Goal: Information Seeking & Learning: Learn about a topic

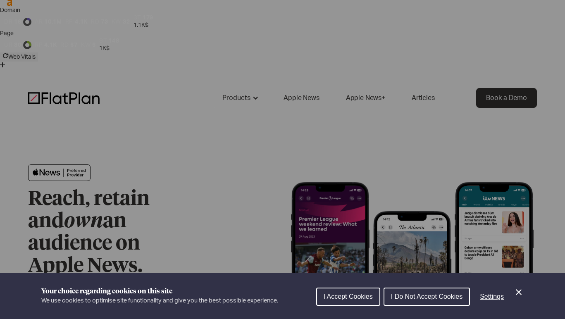
click at [523, 296] on icon "Close Cookie Control" at bounding box center [519, 292] width 10 height 10
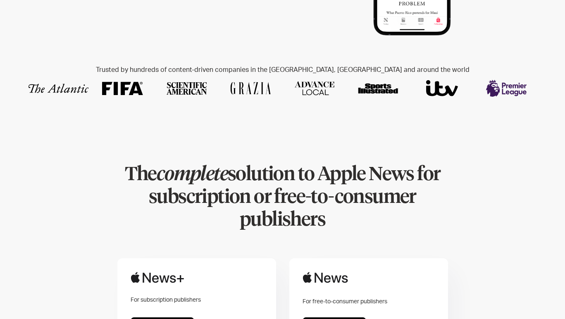
scroll to position [365, 0]
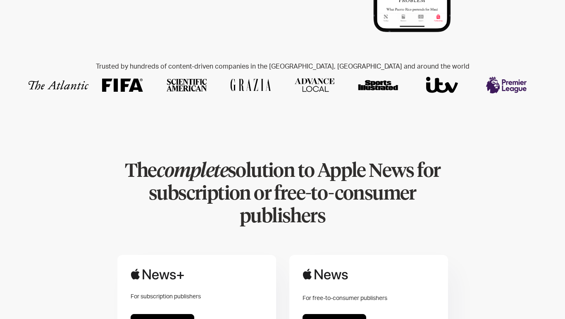
click at [339, 314] on link "Find out more" at bounding box center [334, 323] width 64 height 19
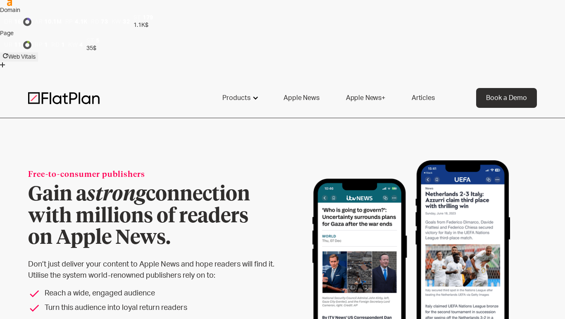
click at [255, 95] on div at bounding box center [255, 98] width 7 height 7
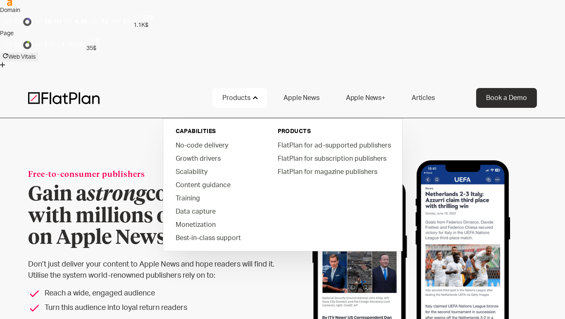
click at [112, 185] on em "strong" at bounding box center [116, 195] width 59 height 20
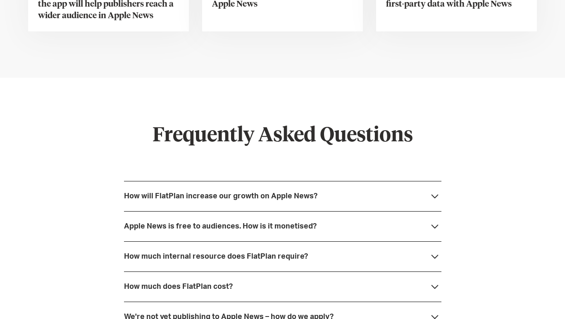
scroll to position [2176, 0]
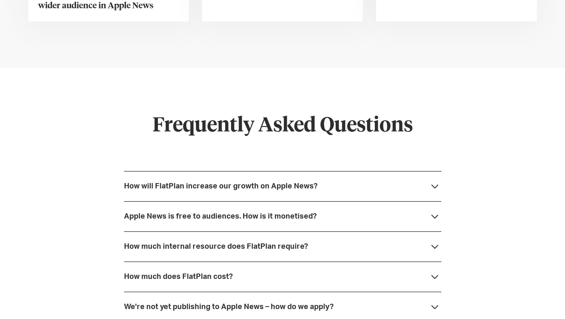
click at [326, 171] on div "How will FlatPlan increase our growth on Apple News?" at bounding box center [282, 186] width 317 height 30
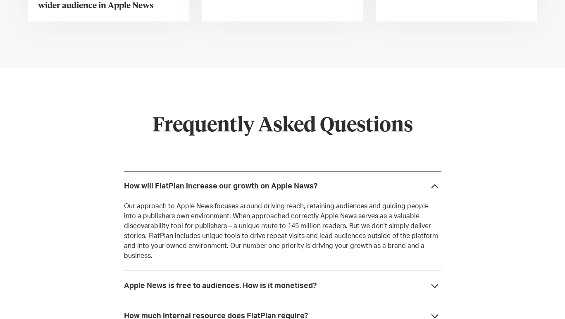
click at [327, 171] on div "How will FlatPlan increase our growth on Apple News?" at bounding box center [282, 186] width 317 height 30
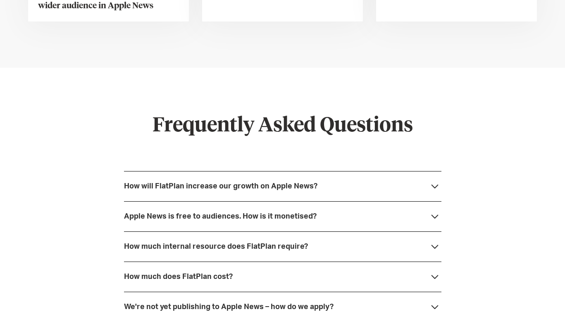
click at [324, 201] on div "Apple News is free to audiences. How is it monetised?" at bounding box center [282, 216] width 317 height 30
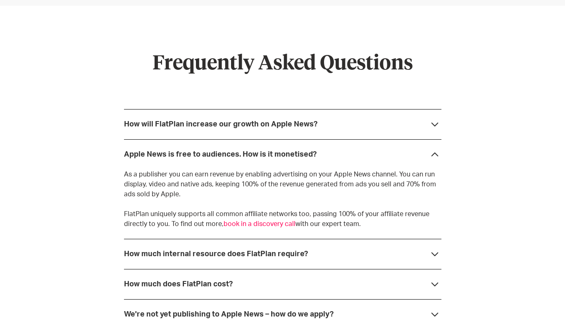
scroll to position [2239, 0]
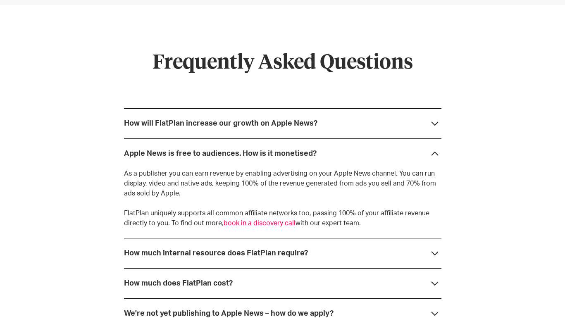
click at [317, 138] on div "Apple News is free to audiences. How is it monetised?" at bounding box center [282, 153] width 317 height 30
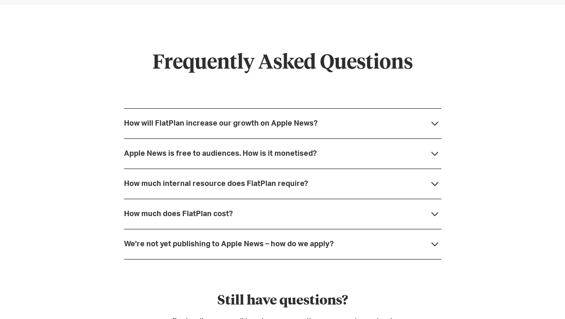
click at [307, 169] on div "How much internal resource does FlatPlan require?" at bounding box center [282, 184] width 317 height 30
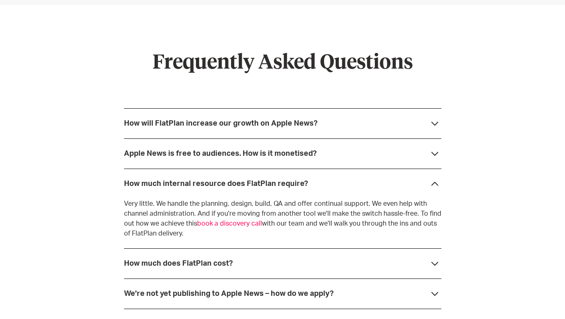
click at [307, 169] on div "How much internal resource does FlatPlan require?" at bounding box center [282, 184] width 317 height 30
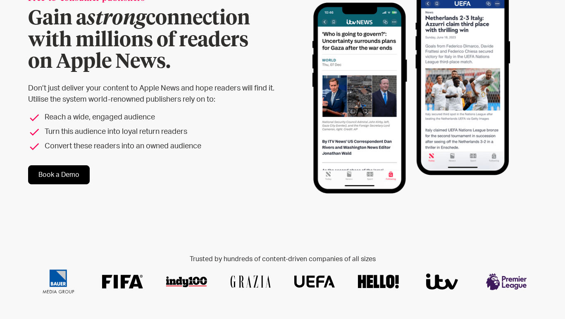
scroll to position [0, 0]
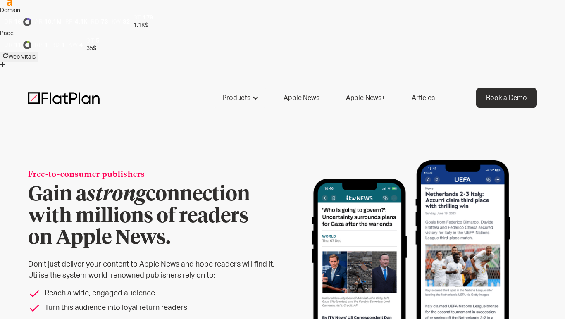
click at [296, 88] on link "Apple News" at bounding box center [301, 98] width 55 height 20
click at [243, 93] on div "Products" at bounding box center [236, 98] width 28 height 10
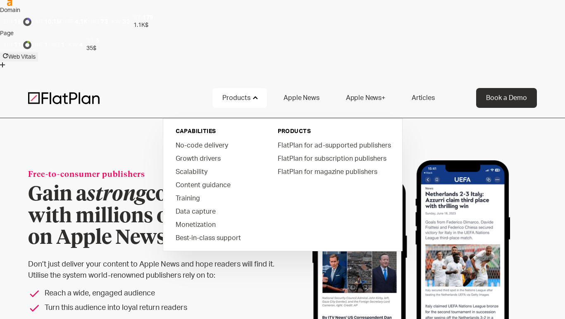
click at [92, 88] on div "Products capabilities No-code delivery Growth drivers Scalability Content guida…" at bounding box center [282, 98] width 508 height 20
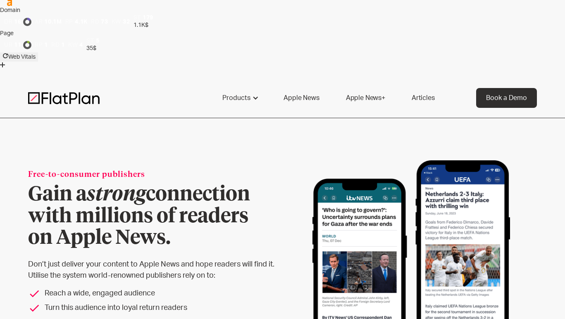
click at [89, 92] on img at bounding box center [63, 98] width 71 height 12
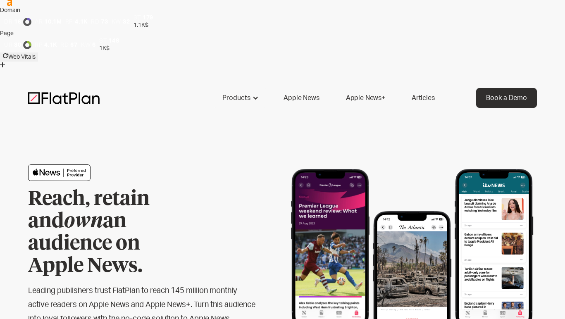
click at [414, 88] on link "Articles" at bounding box center [423, 98] width 43 height 20
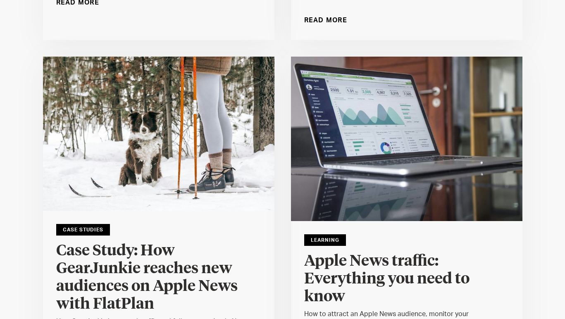
scroll to position [841, 0]
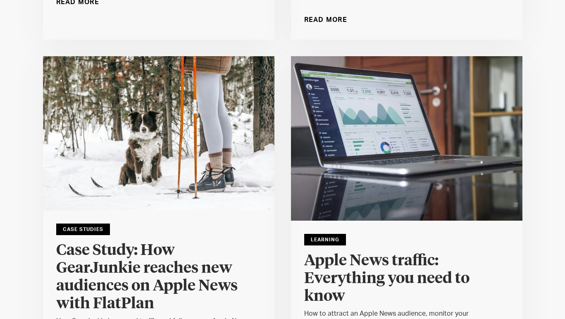
click at [386, 221] on div "Learning Apple News traffic: Everything you need to know How to attract an Appl…" at bounding box center [406, 293] width 231 height 145
click at [385, 252] on h4 "Apple News traffic: Everything you need to know" at bounding box center [406, 278] width 205 height 53
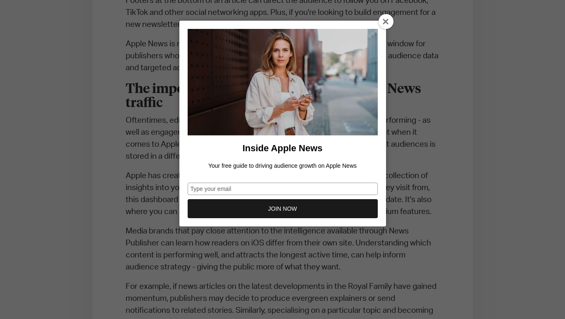
scroll to position [1060, 0]
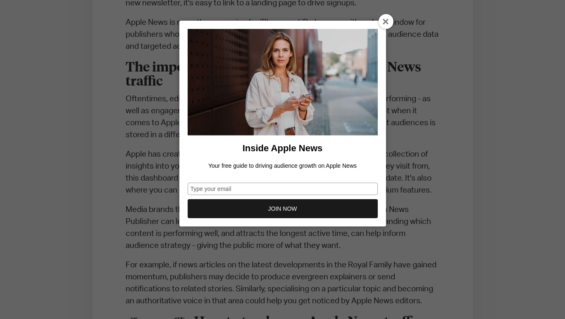
click at [384, 20] on icon at bounding box center [386, 22] width 7 height 7
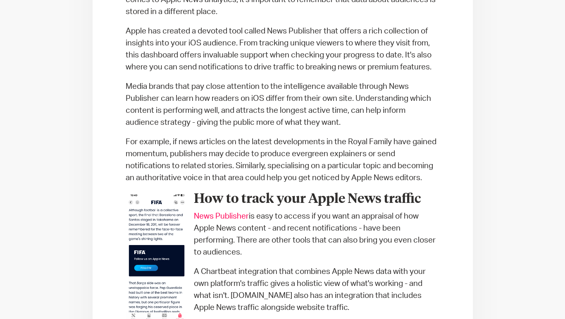
scroll to position [1189, 0]
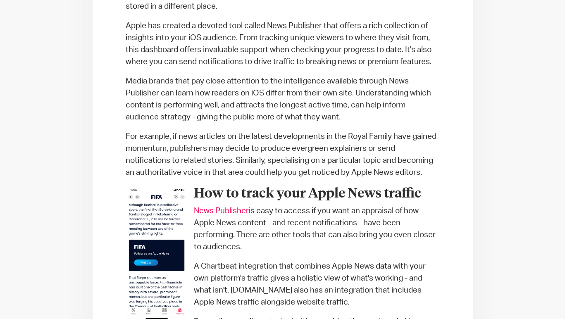
click at [242, 207] on link "News Publisher" at bounding box center [221, 211] width 55 height 8
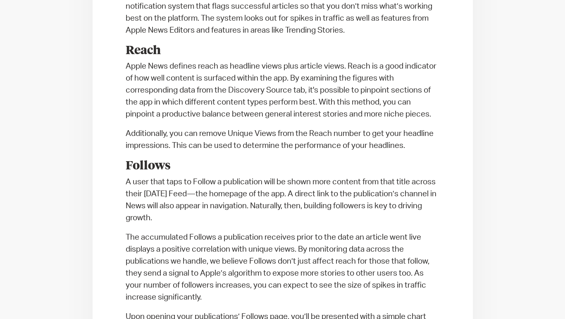
scroll to position [947, 0]
